Goal: Task Accomplishment & Management: Use online tool/utility

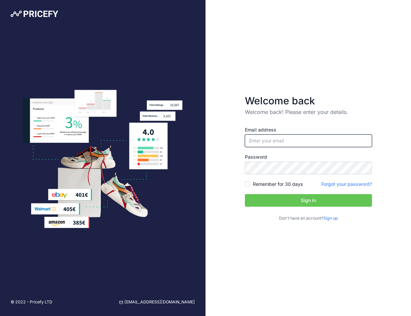
type input "[EMAIL_ADDRESS][DOMAIN_NAME]"
click at [292, 199] on button "Sign in" at bounding box center [308, 200] width 127 height 13
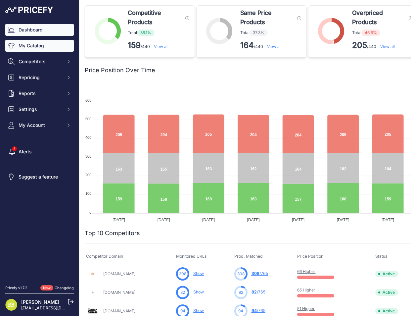
click at [52, 49] on link "My Catalog" at bounding box center [39, 46] width 69 height 12
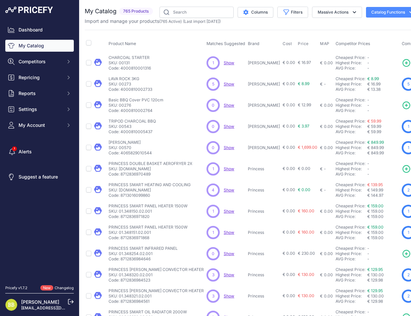
click at [392, 15] on button "Catalog Functions" at bounding box center [392, 12] width 52 height 11
click at [364, 35] on div "Export" at bounding box center [381, 38] width 74 height 12
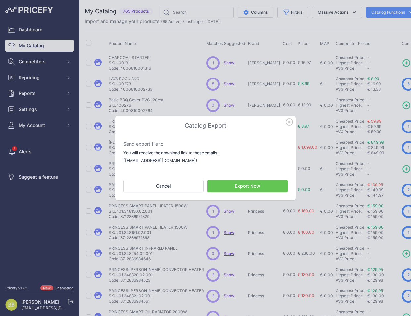
click at [286, 121] on icon "button" at bounding box center [289, 121] width 7 height 7
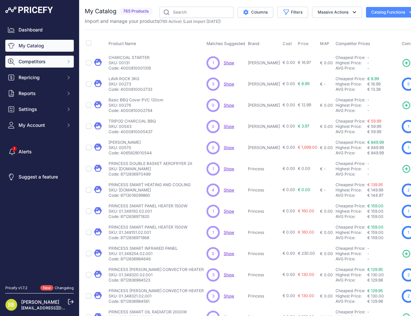
click at [22, 60] on span "Competitors" at bounding box center [40, 61] width 43 height 7
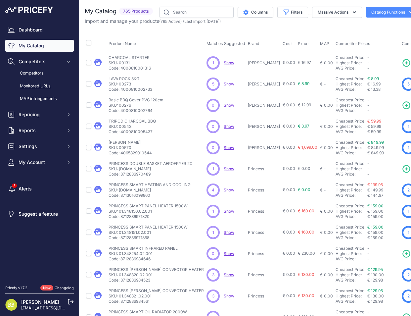
click at [32, 86] on link "Monitored URLs" at bounding box center [39, 86] width 69 height 12
click at [385, 9] on button "Catalog Functions" at bounding box center [392, 12] width 52 height 11
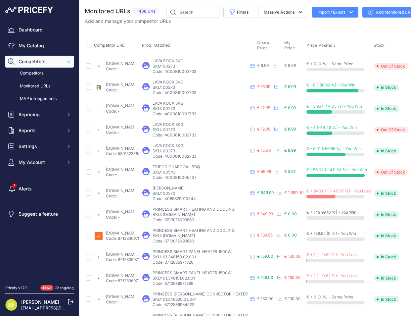
click at [333, 8] on button "Import / Export" at bounding box center [335, 12] width 46 height 11
click at [337, 39] on div "Export" at bounding box center [334, 38] width 53 height 12
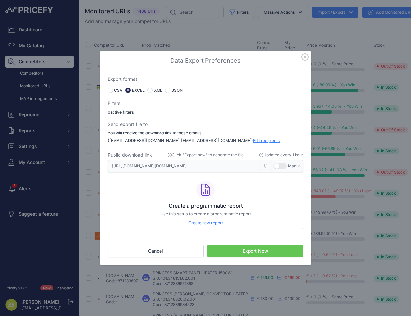
click at [240, 246] on button "Export Now" at bounding box center [256, 251] width 96 height 13
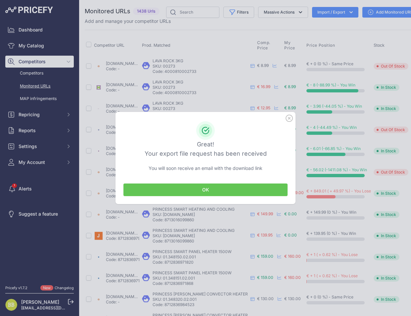
click at [220, 188] on button "OK" at bounding box center [206, 189] width 164 height 13
